Goal: Transaction & Acquisition: Purchase product/service

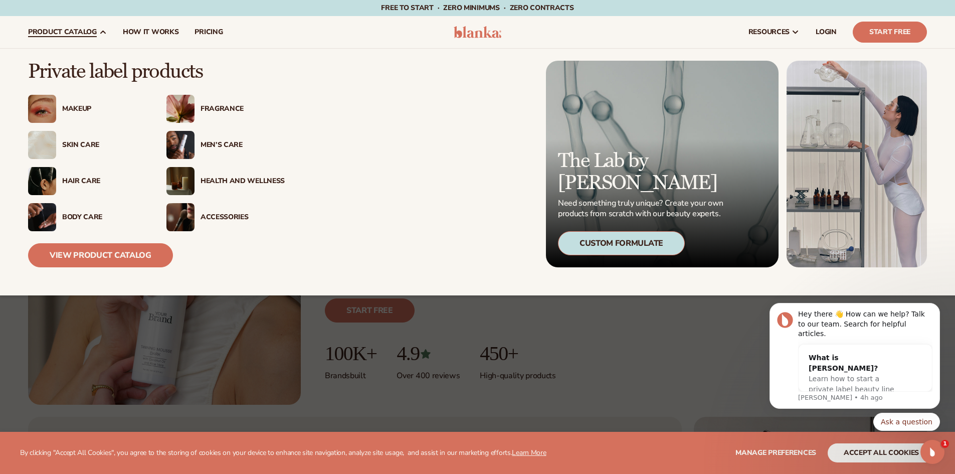
click at [81, 143] on div "Skin Care" at bounding box center [104, 145] width 84 height 9
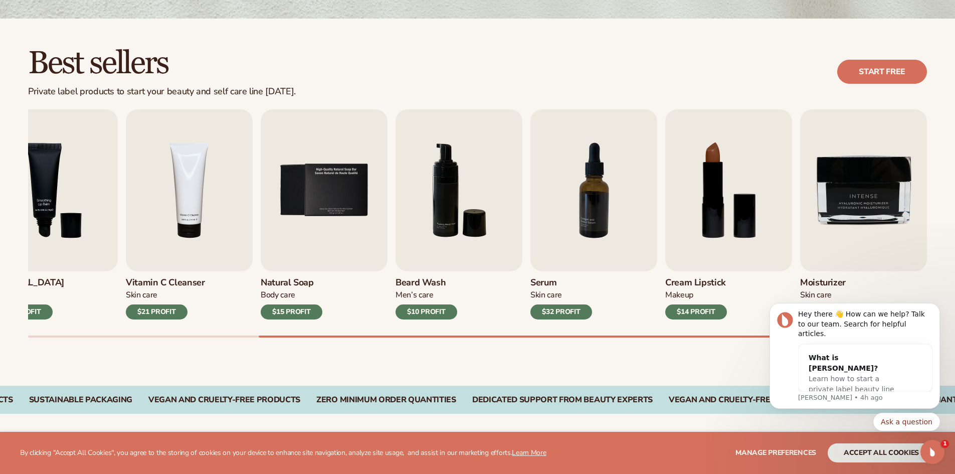
click at [953, 272] on div "Lip Gloss Makeup $16 PROFIT Moisturizer [MEDICAL_DATA] $17 PROFIT [MEDICAL_DATA…" at bounding box center [491, 223] width 927 height 228
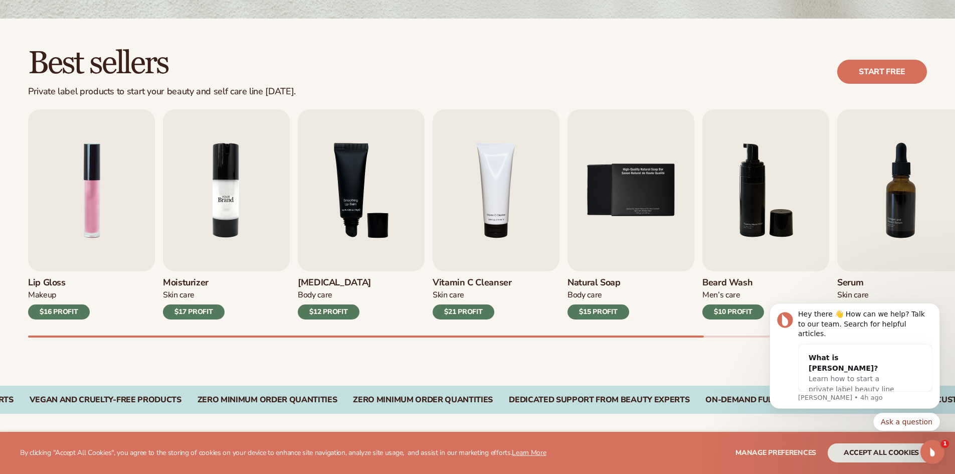
click at [235, 197] on img "2 / 9" at bounding box center [226, 190] width 127 height 162
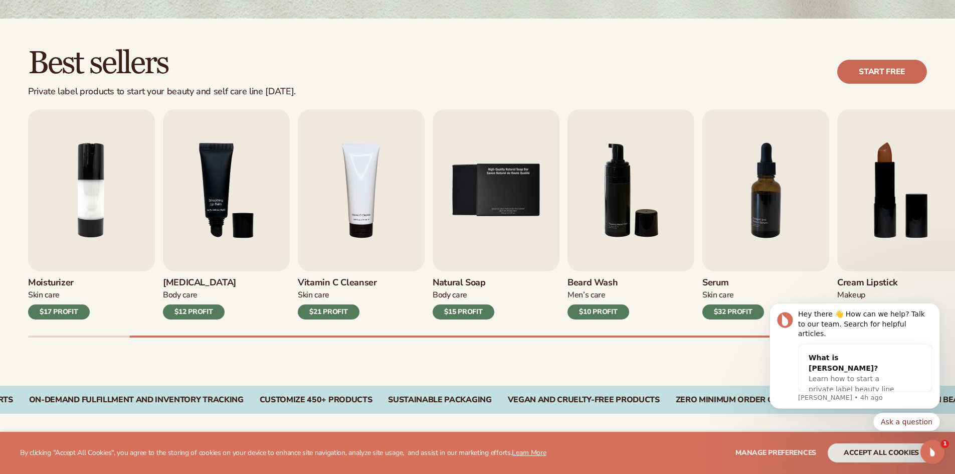
click at [879, 74] on link "Start free" at bounding box center [882, 72] width 90 height 24
